Goal: Obtain resource: Download file/media

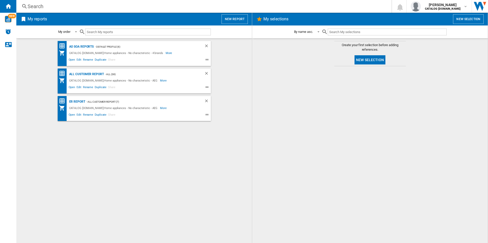
click at [100, 197] on div "AO SOA Reports - Default profile (6) CATALOG [DOMAIN_NAME]:Home appliances - No…" at bounding box center [133, 141] width 225 height 200
click at [106, 140] on div "AO SOA Reports - Default profile (6) CATALOG [DOMAIN_NAME]:Home appliances - No…" at bounding box center [133, 141] width 225 height 200
click at [210, 198] on div "AO SOA Reports - Default profile (6) CATALOG [DOMAIN_NAME]:Home appliances - No…" at bounding box center [133, 141] width 225 height 200
click at [89, 74] on div "All Customer Report" at bounding box center [86, 74] width 36 height 6
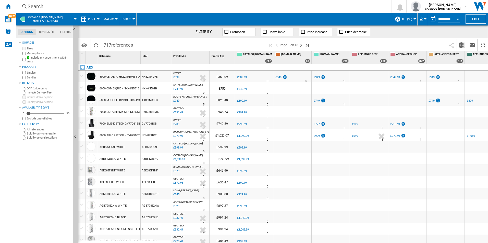
click at [458, 20] on button "Open calendar" at bounding box center [457, 18] width 9 height 9
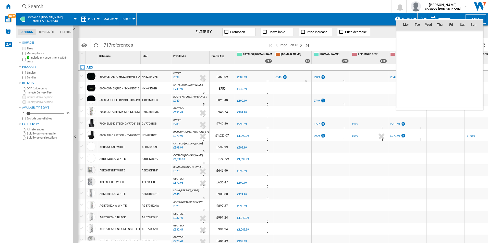
scroll to position [2432, 0]
click at [406, 69] on span "13" at bounding box center [406, 69] width 10 height 10
type input "**********"
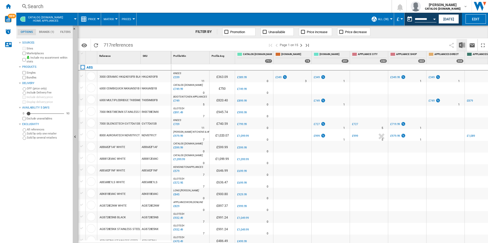
click at [463, 46] on img "Download in Excel" at bounding box center [461, 45] width 6 height 6
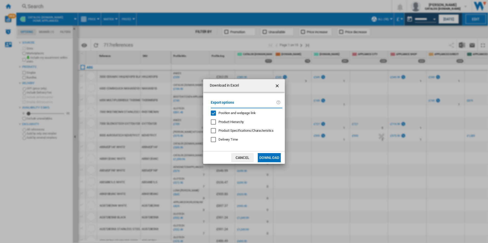
click at [252, 112] on span "Position and webpage link" at bounding box center [236, 113] width 37 height 4
click at [269, 156] on button "Download" at bounding box center [269, 157] width 23 height 9
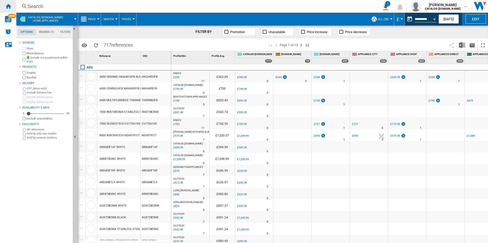
click at [10, 3] on ng-md-icon "Home" at bounding box center [8, 6] width 6 height 6
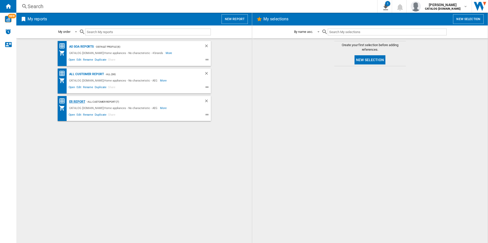
click at [78, 100] on div "ER Report" at bounding box center [76, 102] width 17 height 6
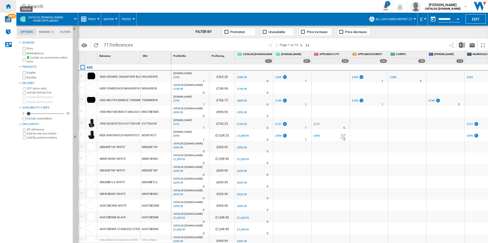
click at [6, 9] on div "Home" at bounding box center [8, 6] width 16 height 13
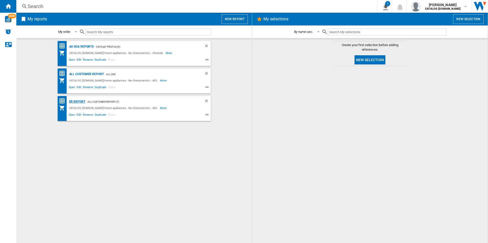
click at [77, 102] on div "ER Report" at bounding box center [76, 102] width 17 height 6
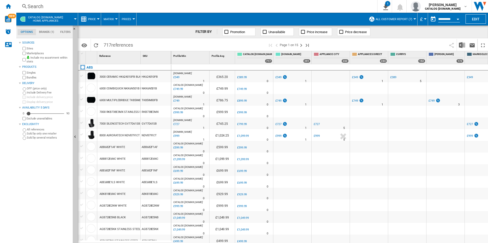
click at [460, 17] on button "Open calendar" at bounding box center [457, 18] width 9 height 9
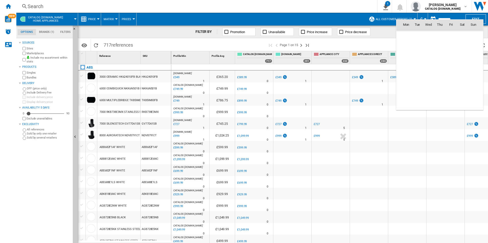
scroll to position [2432, 0]
click at [407, 70] on span "13" at bounding box center [406, 69] width 10 height 10
type input "**********"
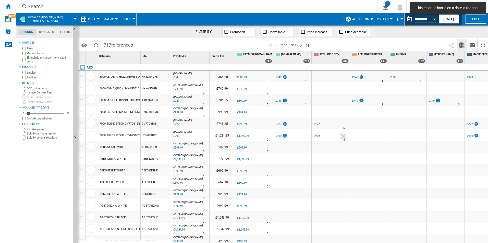
click at [458, 44] on button "Download in Excel" at bounding box center [461, 45] width 10 height 12
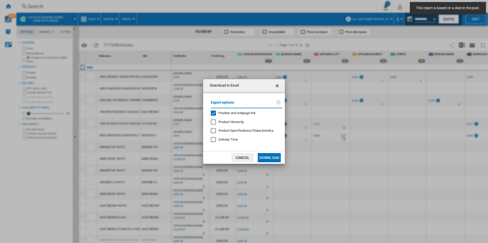
click at [237, 112] on span "Position and webpage link" at bounding box center [236, 113] width 37 height 4
click at [267, 156] on button "Download" at bounding box center [269, 157] width 23 height 9
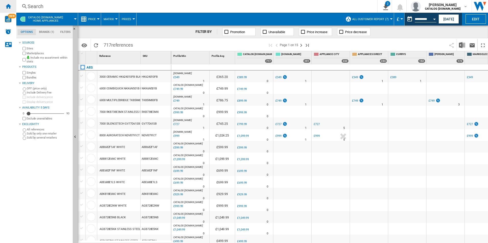
click at [13, 4] on div "Home" at bounding box center [8, 6] width 16 height 13
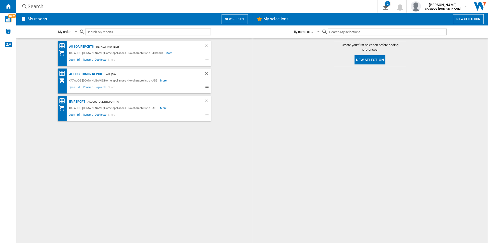
click at [219, 157] on div "AO SOA Reports - Default profile (6) CATALOG [DOMAIN_NAME]:Home appliances - No…" at bounding box center [133, 141] width 225 height 200
click at [297, 150] on div at bounding box center [369, 155] width 225 height 172
click at [152, 80] on div "CATALOG [DOMAIN_NAME]:Home appliances - No characteristic - AEG" at bounding box center [114, 81] width 92 height 6
click at [192, 149] on div "AO SOA Reports - Default profile (6) CATALOG [DOMAIN_NAME]:Home appliances - No…" at bounding box center [133, 141] width 225 height 200
click at [311, 161] on div at bounding box center [369, 155] width 225 height 172
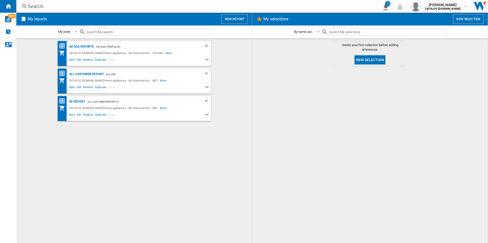
click at [262, 131] on div at bounding box center [369, 155] width 225 height 172
click at [310, 147] on div at bounding box center [369, 155] width 225 height 172
drag, startPoint x: 270, startPoint y: 152, endPoint x: 284, endPoint y: 146, distance: 15.6
click at [275, 150] on div at bounding box center [369, 155] width 225 height 172
click at [346, 158] on div at bounding box center [369, 155] width 225 height 172
